Goal: Communication & Community: Answer question/provide support

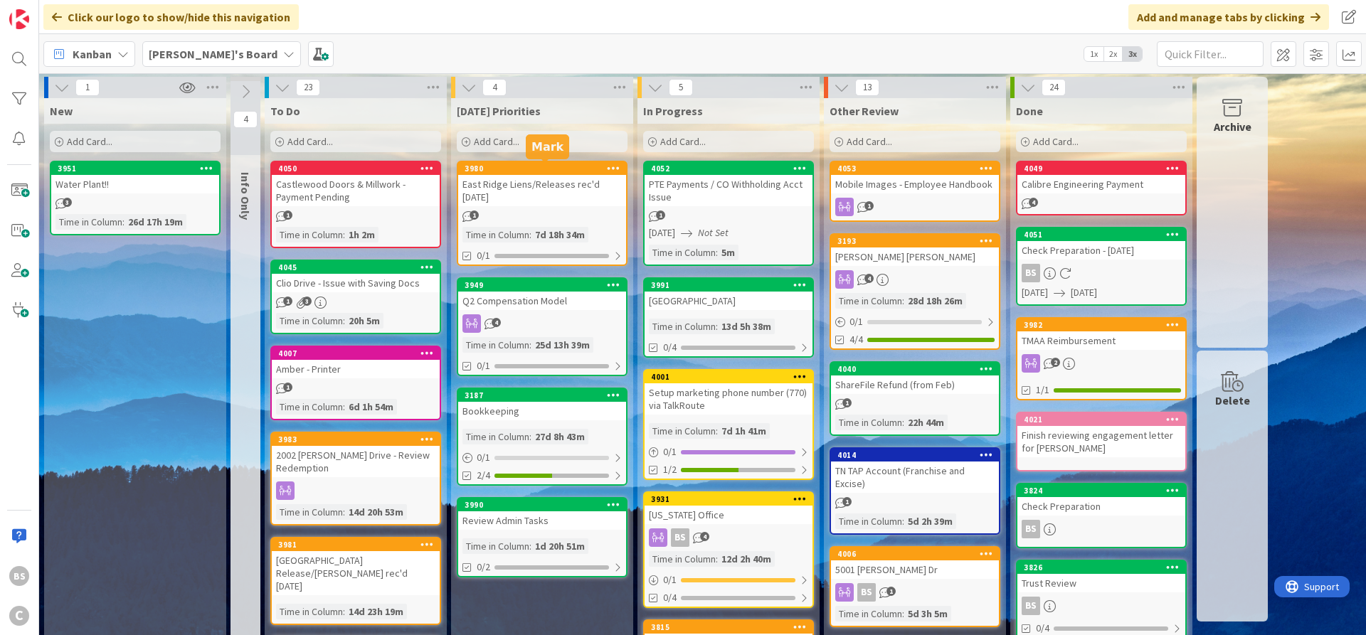
click at [487, 170] on div "3980" at bounding box center [545, 169] width 161 height 10
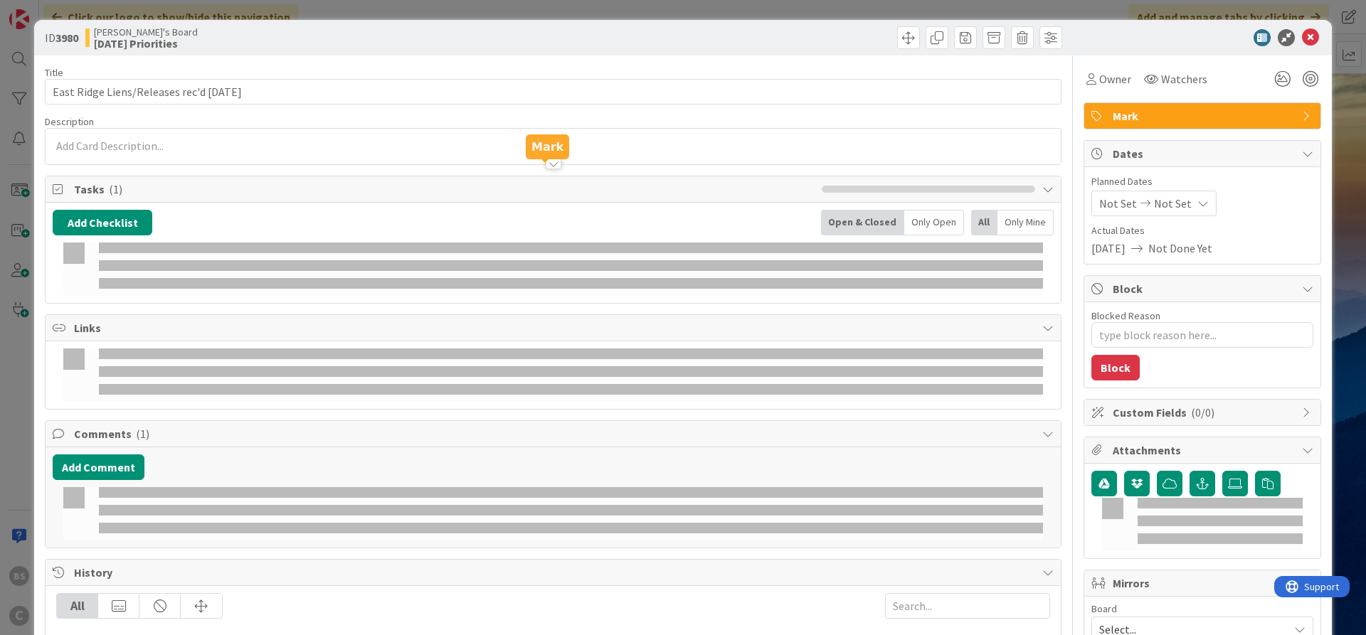
type textarea "x"
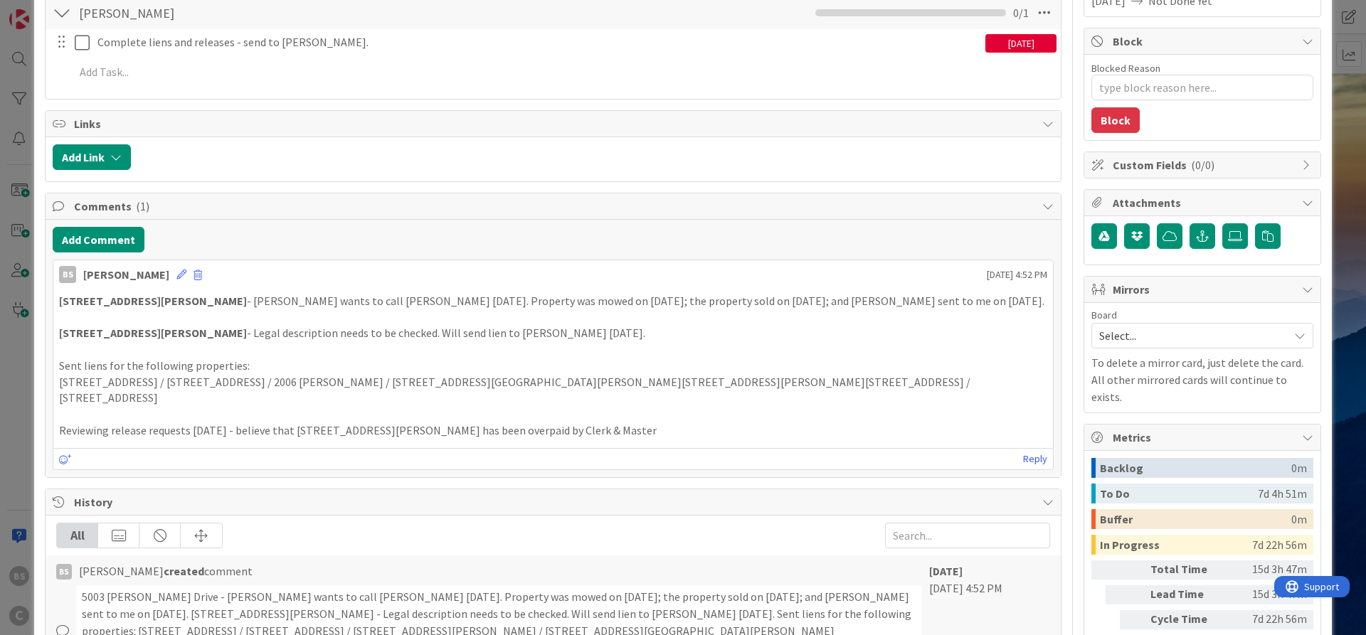
scroll to position [256, 0]
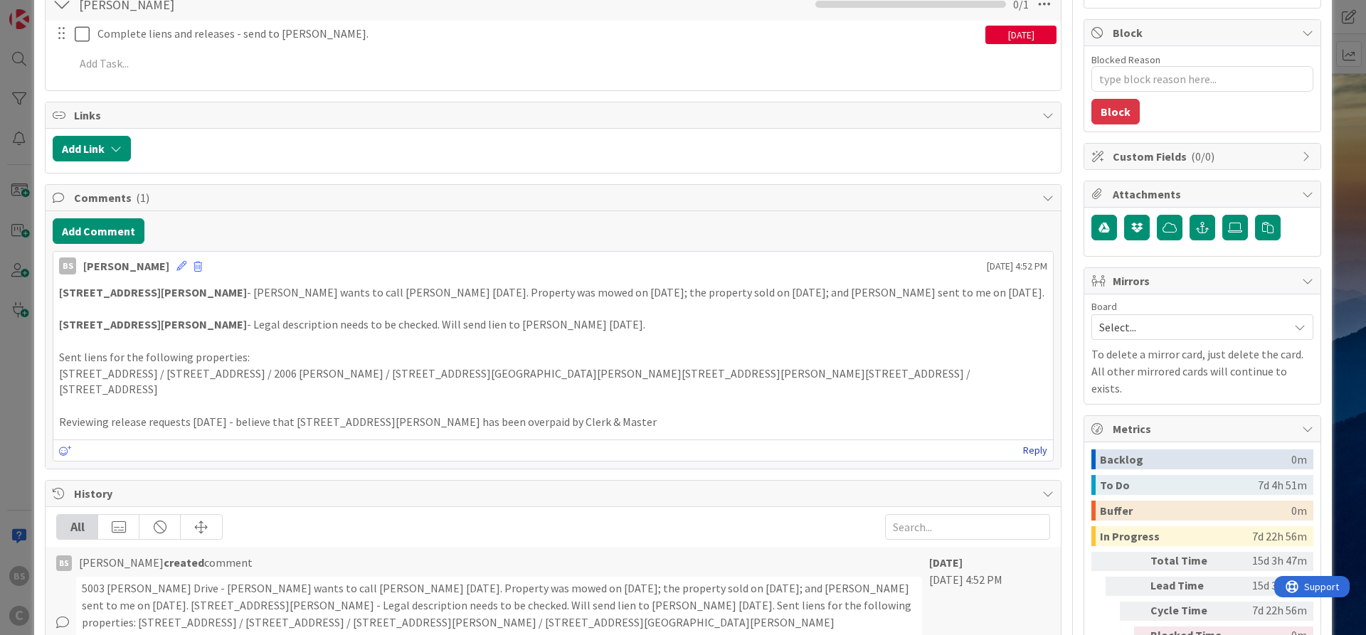
click at [1032, 442] on link "Reply" at bounding box center [1035, 451] width 24 height 18
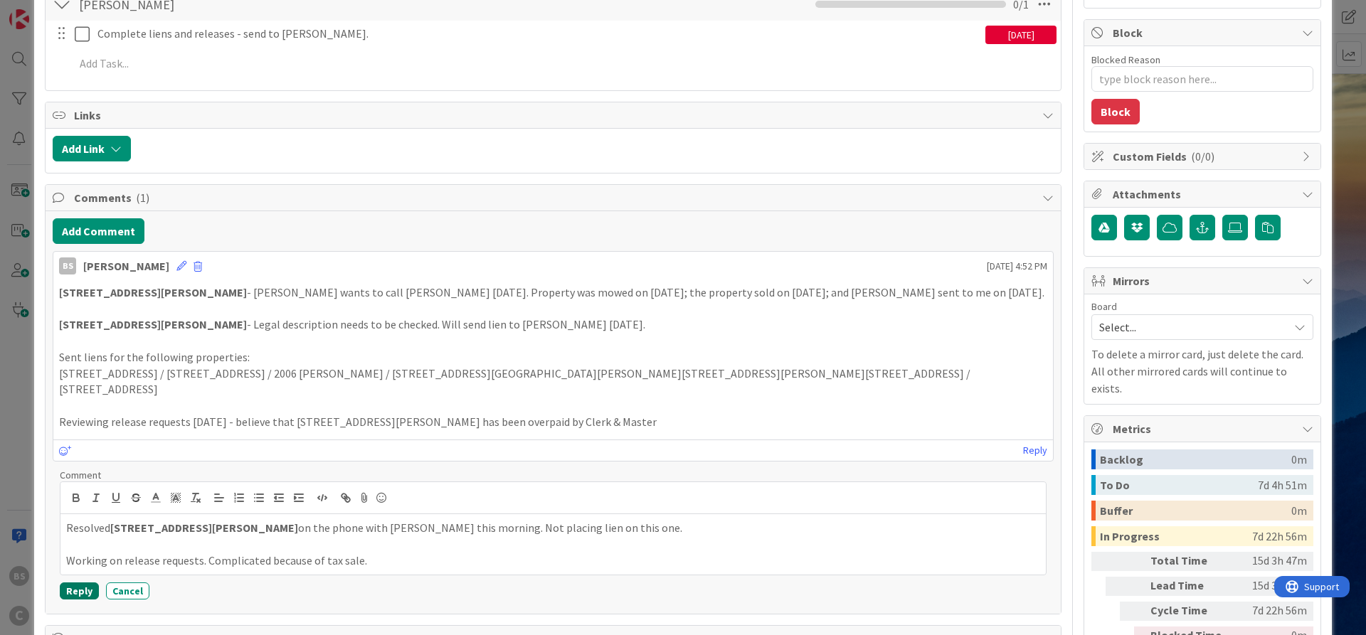
click at [67, 583] on button "Reply" at bounding box center [79, 591] width 39 height 17
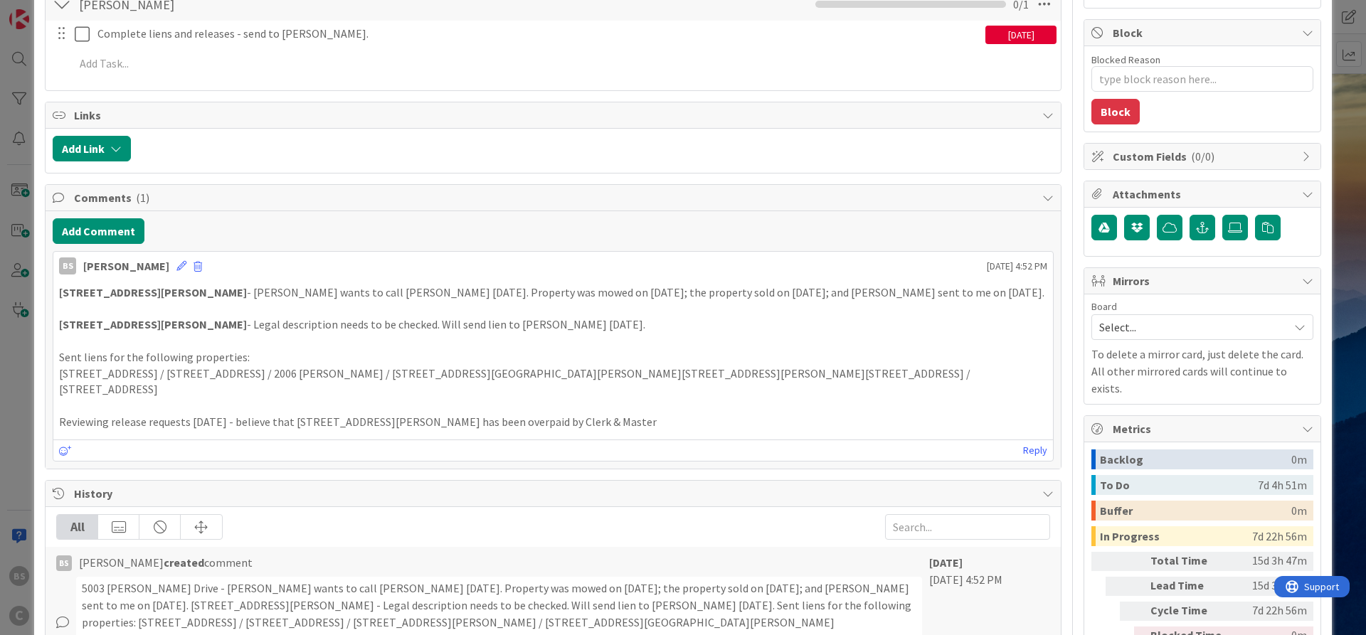
type textarea "x"
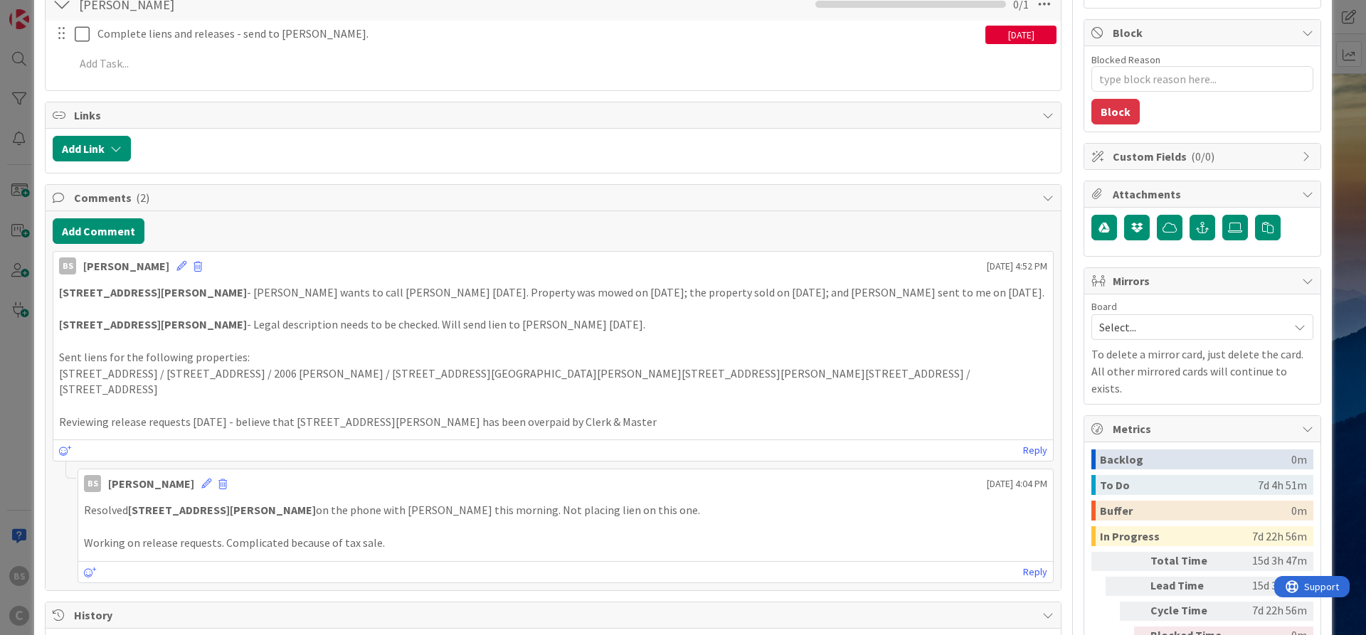
scroll to position [0, 0]
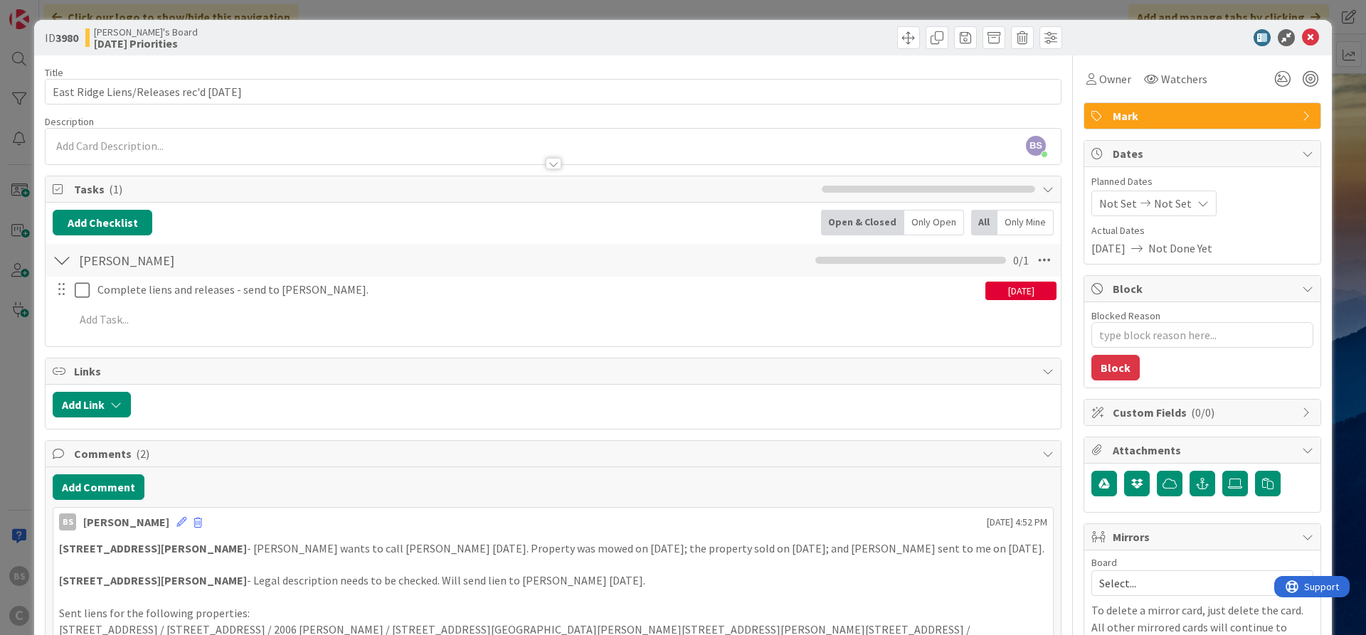
click at [1155, 210] on span "Not Set" at bounding box center [1173, 203] width 38 height 17
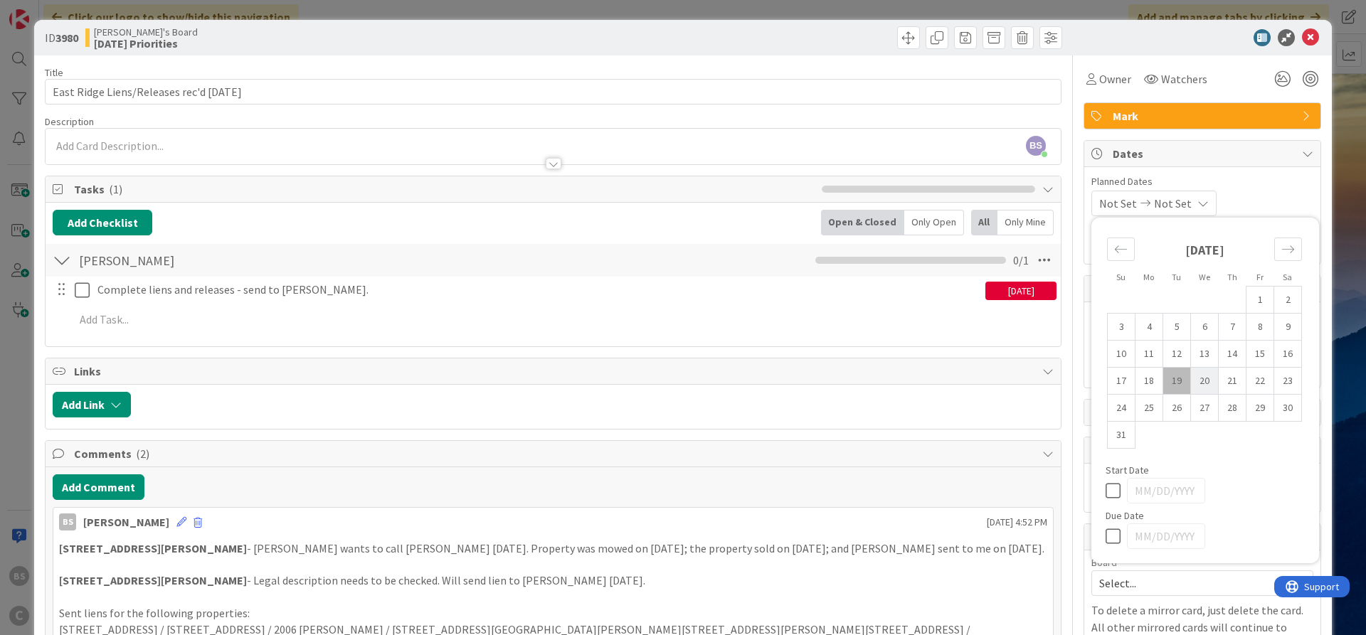
click at [1206, 378] on td "20" at bounding box center [1205, 381] width 28 height 27
type input "[DATE]"
type textarea "x"
click at [1205, 200] on icon at bounding box center [1199, 203] width 11 height 11
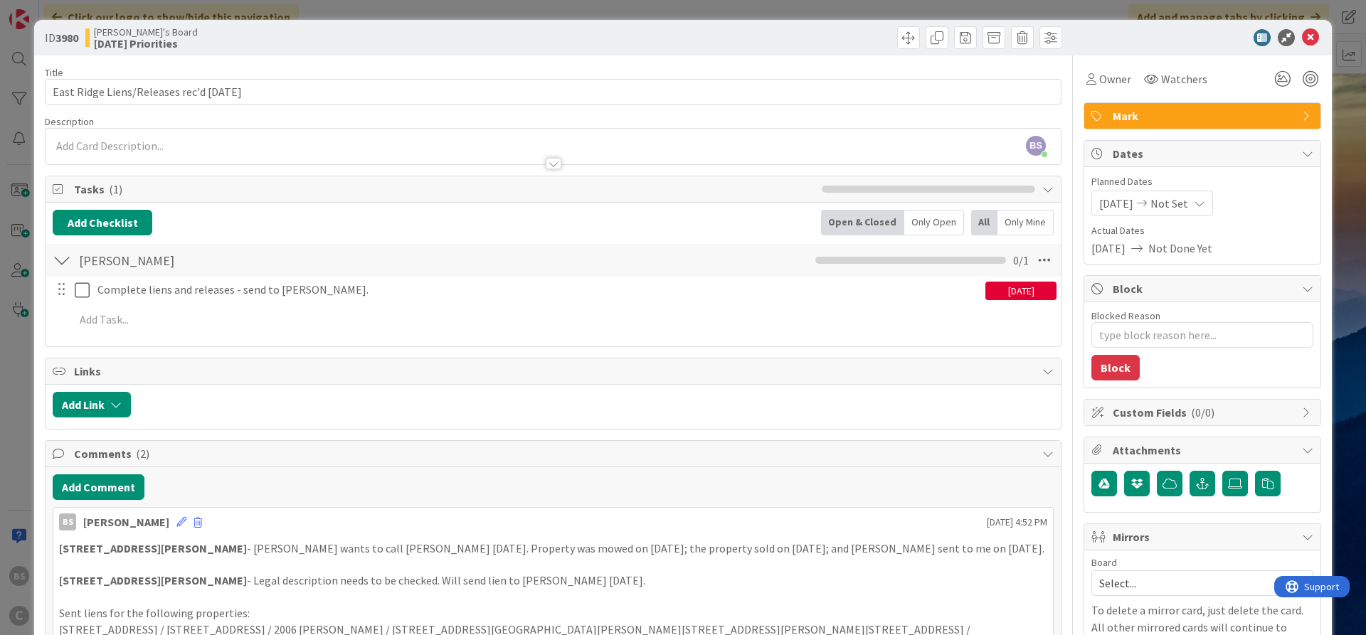
click at [1205, 200] on icon at bounding box center [1199, 203] width 11 height 11
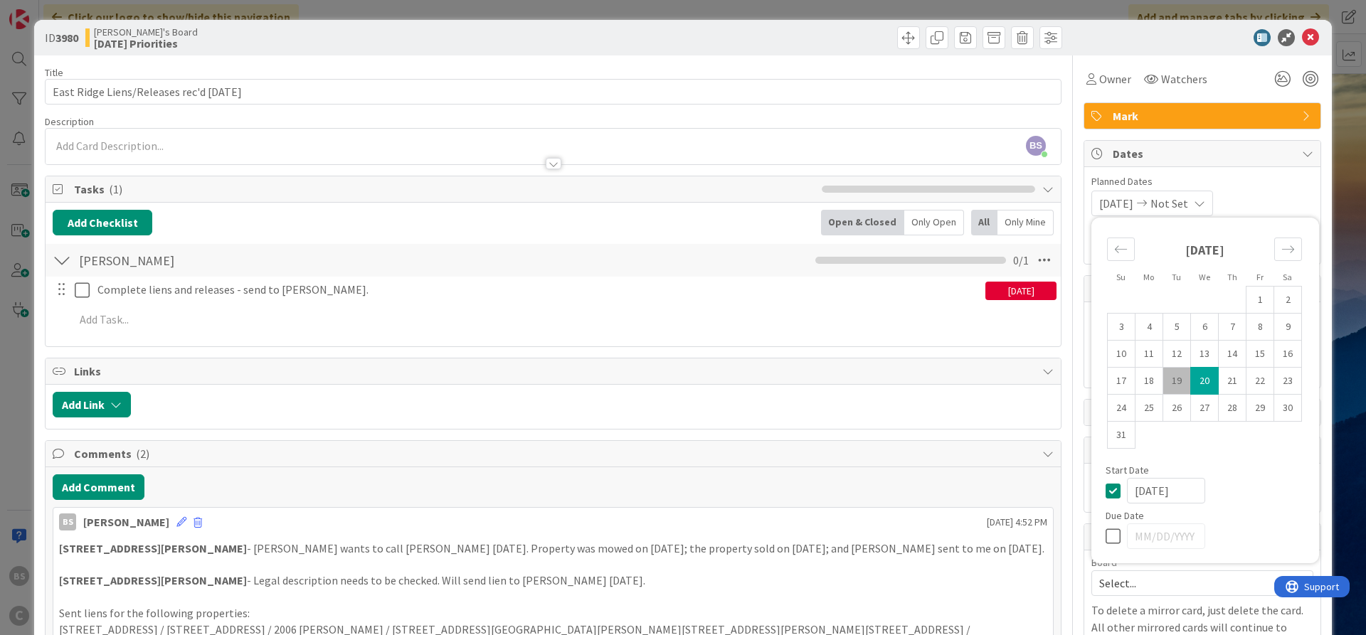
click at [1109, 536] on icon at bounding box center [1115, 536] width 21 height 17
type input "[DATE]"
type textarea "x"
click at [1206, 382] on td "20" at bounding box center [1205, 381] width 28 height 27
type input "[DATE]"
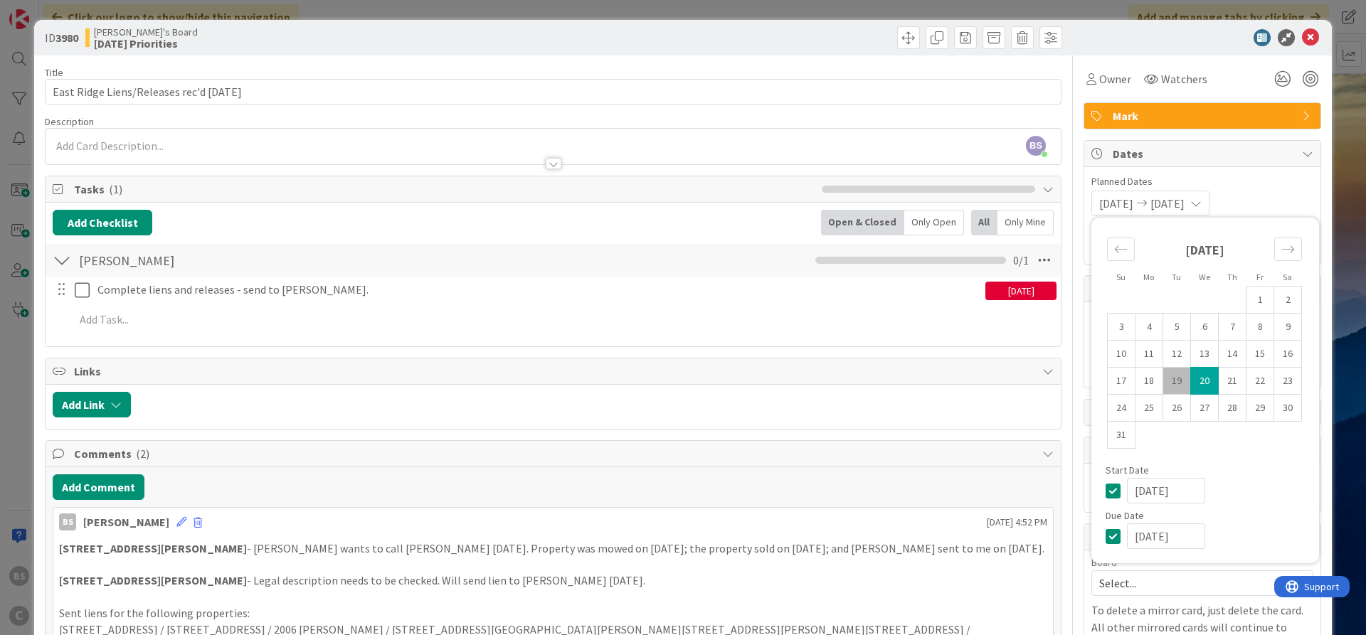
type textarea "x"
click at [1287, 186] on span "Planned Dates" at bounding box center [1202, 181] width 222 height 15
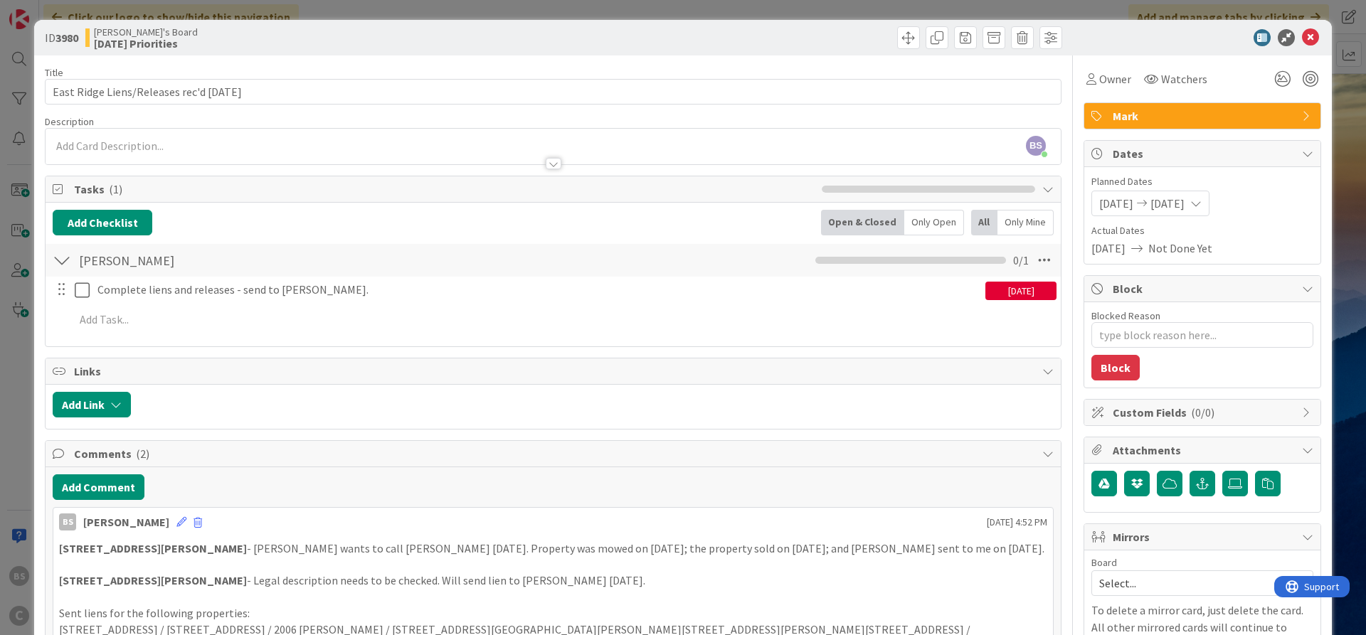
click at [194, 141] on div at bounding box center [553, 149] width 1015 height 29
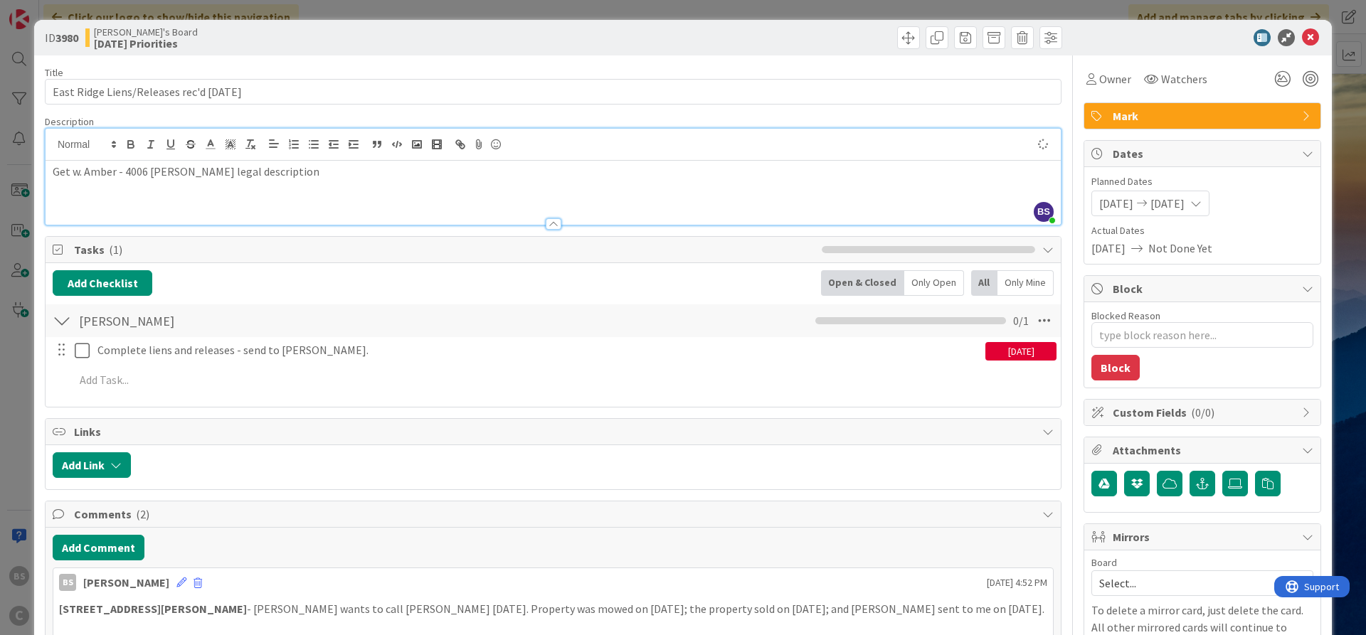
type textarea "x"
click at [1314, 31] on icon at bounding box center [1310, 37] width 17 height 17
